Goal: Task Accomplishment & Management: Manage account settings

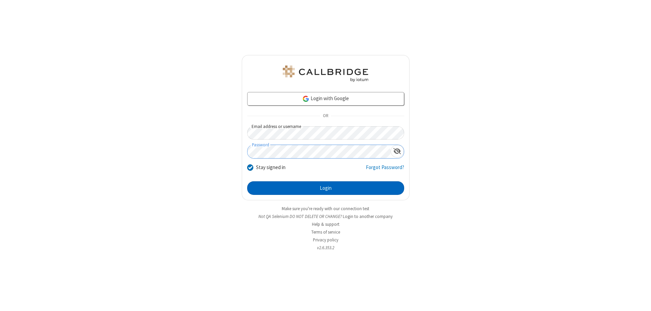
click at [325, 188] on button "Login" at bounding box center [325, 188] width 157 height 14
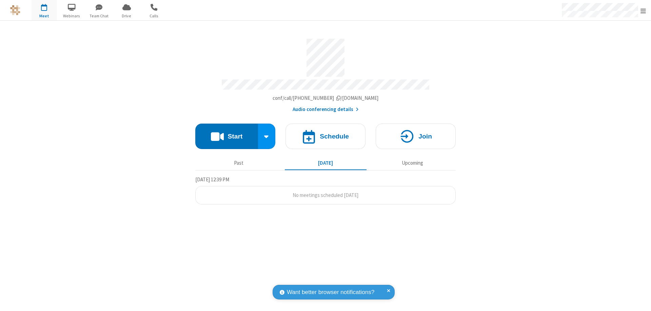
click at [643, 11] on span "Open menu" at bounding box center [642, 10] width 5 height 7
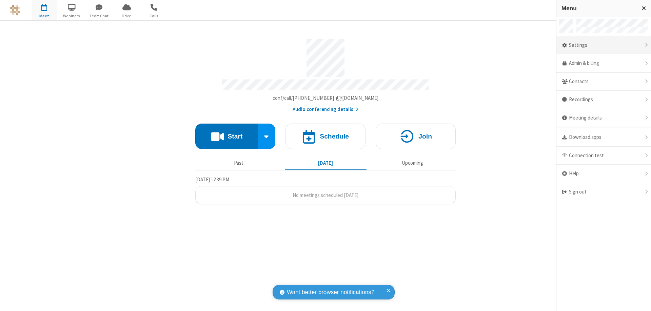
click at [603, 45] on div "Settings" at bounding box center [603, 45] width 95 height 18
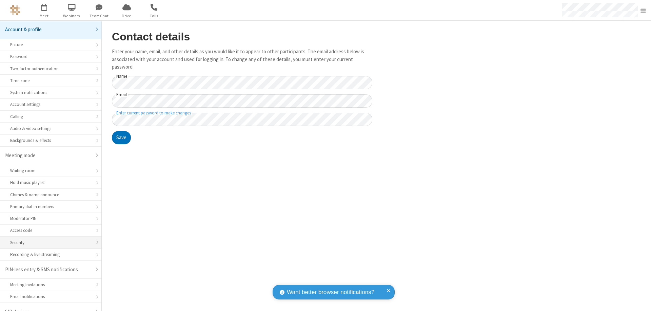
click at [48, 239] on div "Security" at bounding box center [50, 242] width 81 height 6
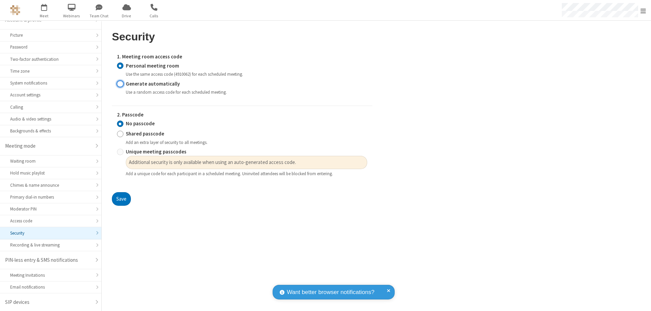
click at [120, 83] on input "Generate automatically" at bounding box center [120, 83] width 6 height 7
radio input "true"
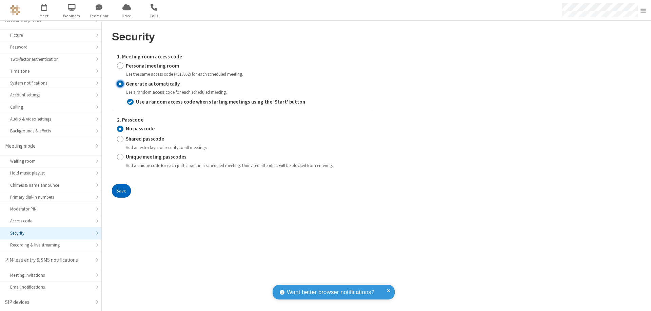
click at [121, 190] on button "Save" at bounding box center [121, 191] width 19 height 14
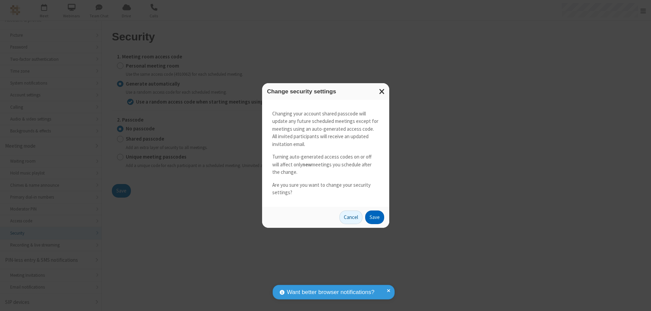
click at [374, 217] on button "Save" at bounding box center [374, 217] width 19 height 14
